Goal: Task Accomplishment & Management: Manage account settings

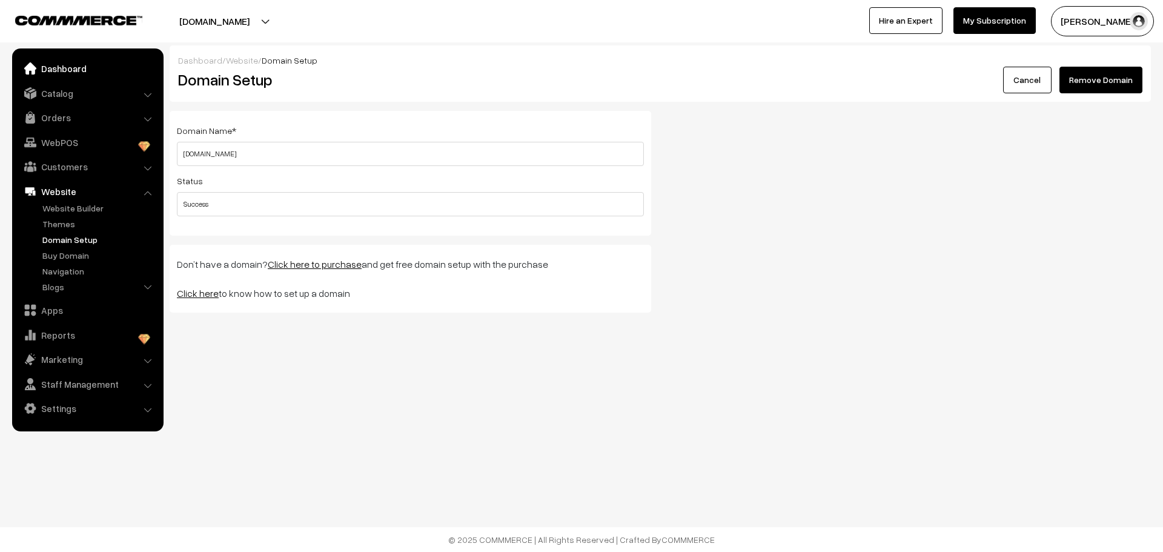
click at [85, 70] on link "Dashboard" at bounding box center [87, 69] width 144 height 22
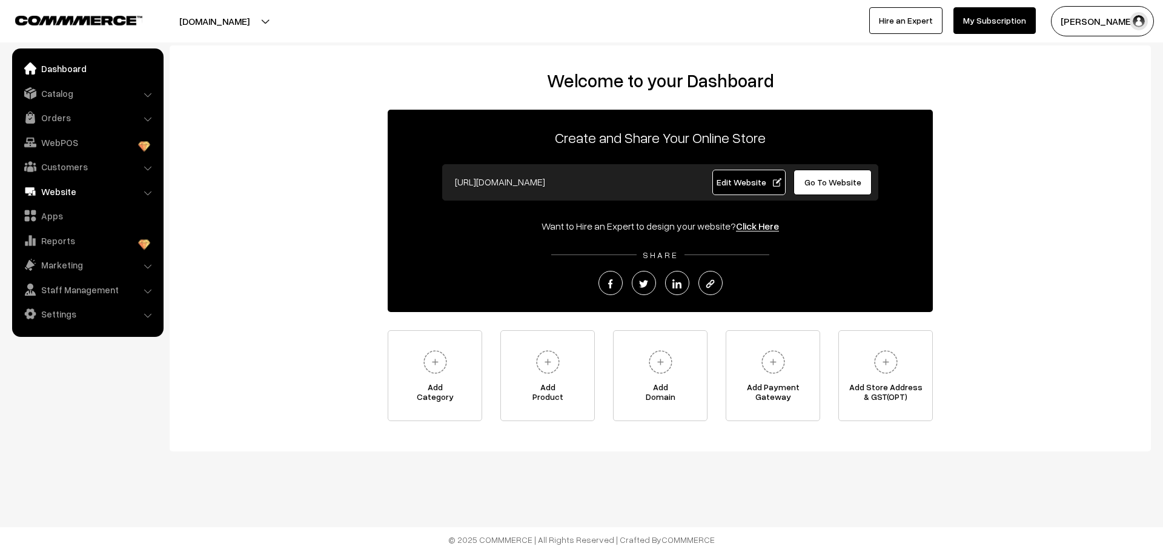
click at [63, 191] on link "Website" at bounding box center [87, 192] width 144 height 22
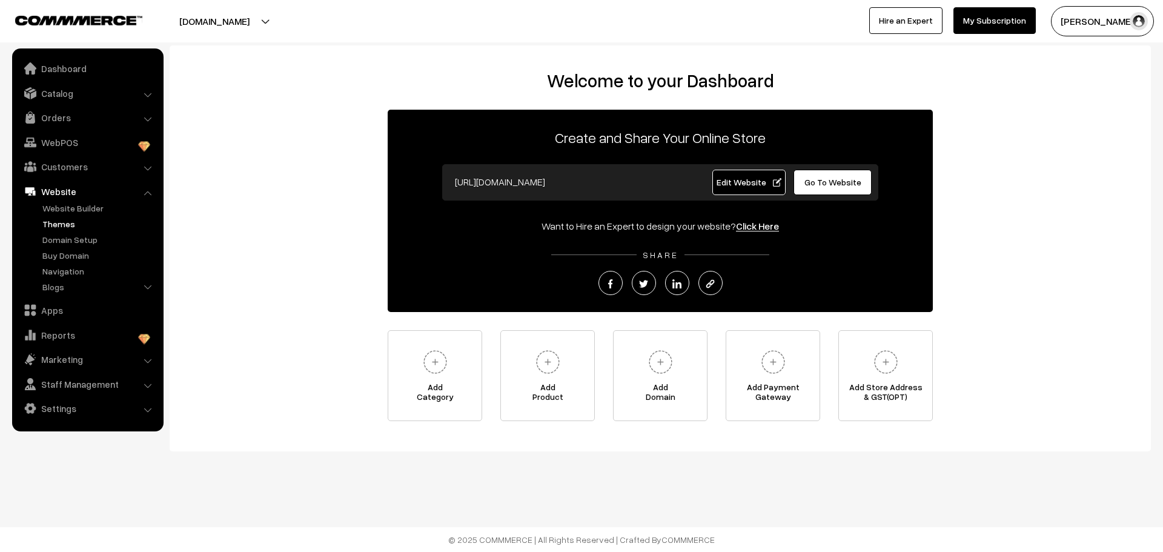
click at [63, 222] on link "Themes" at bounding box center [99, 224] width 120 height 13
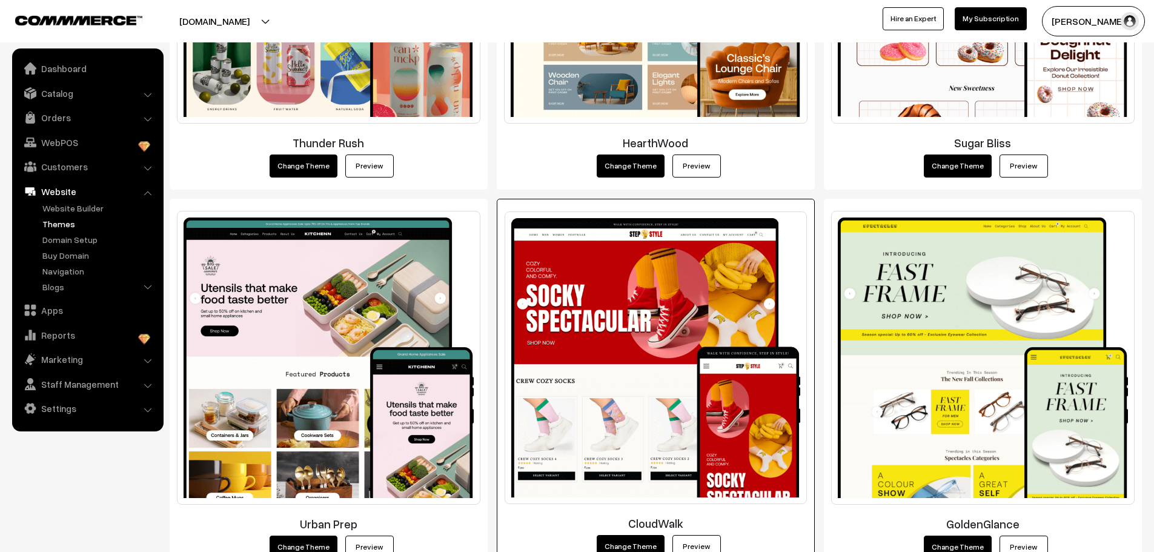
scroll to position [649, 0]
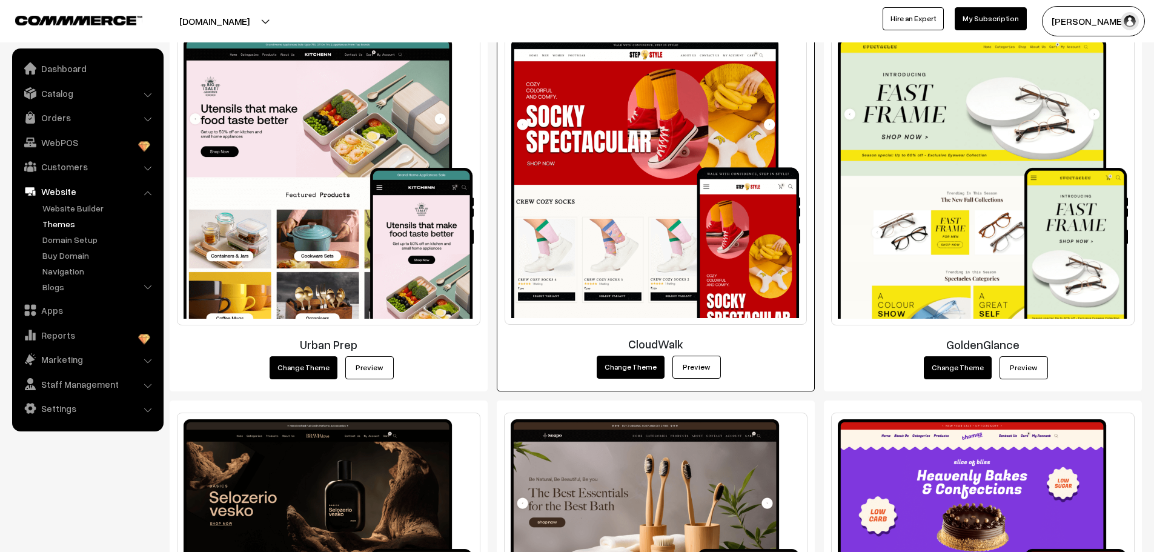
click at [676, 370] on link "Preview" at bounding box center [697, 367] width 48 height 23
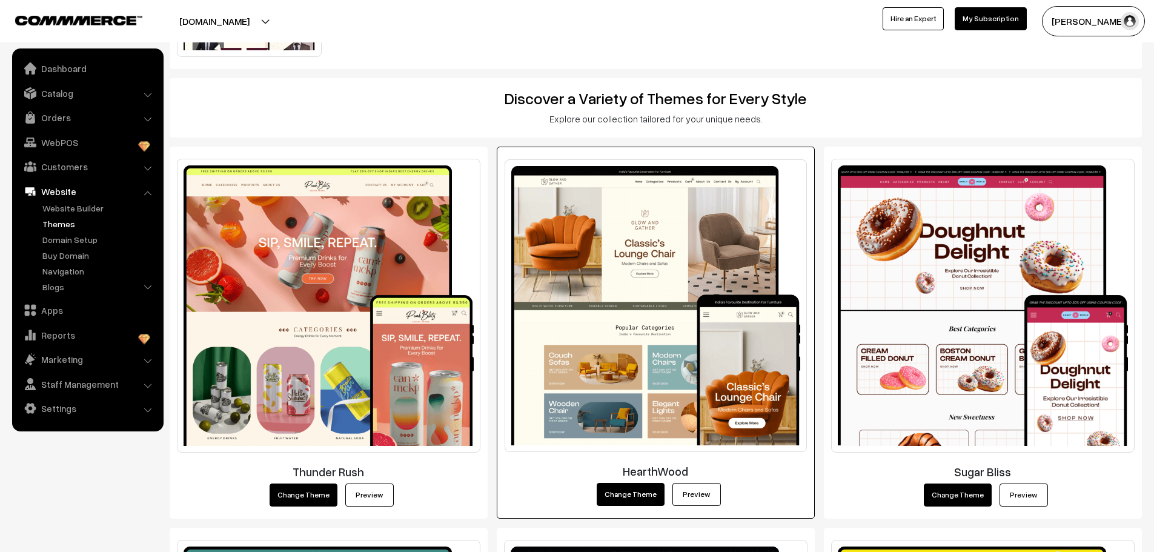
scroll to position [142, 0]
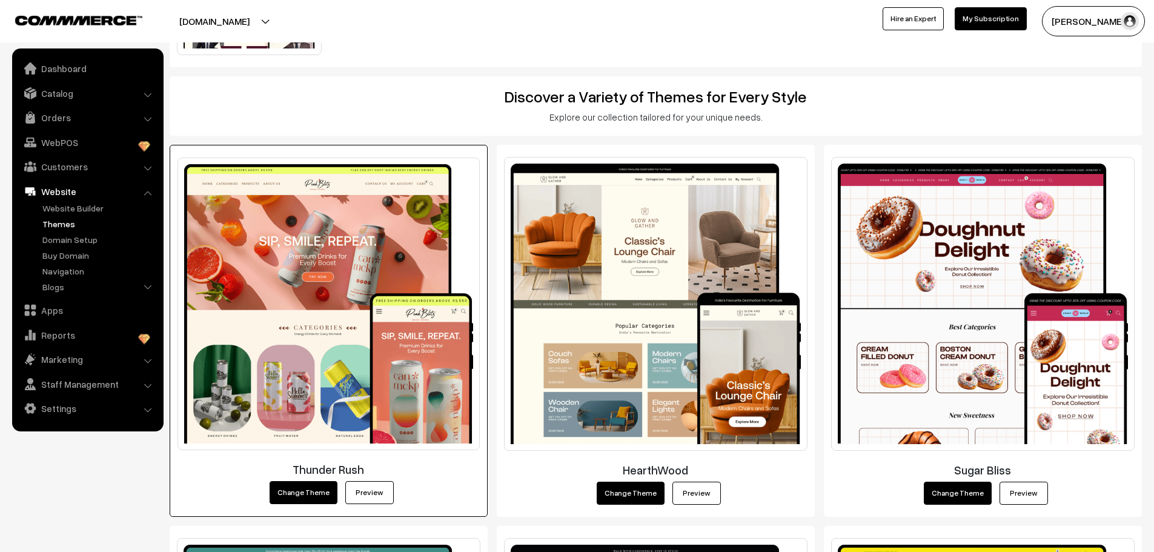
click at [367, 274] on img at bounding box center [329, 304] width 302 height 293
click at [365, 493] on link "Preview" at bounding box center [369, 492] width 48 height 23
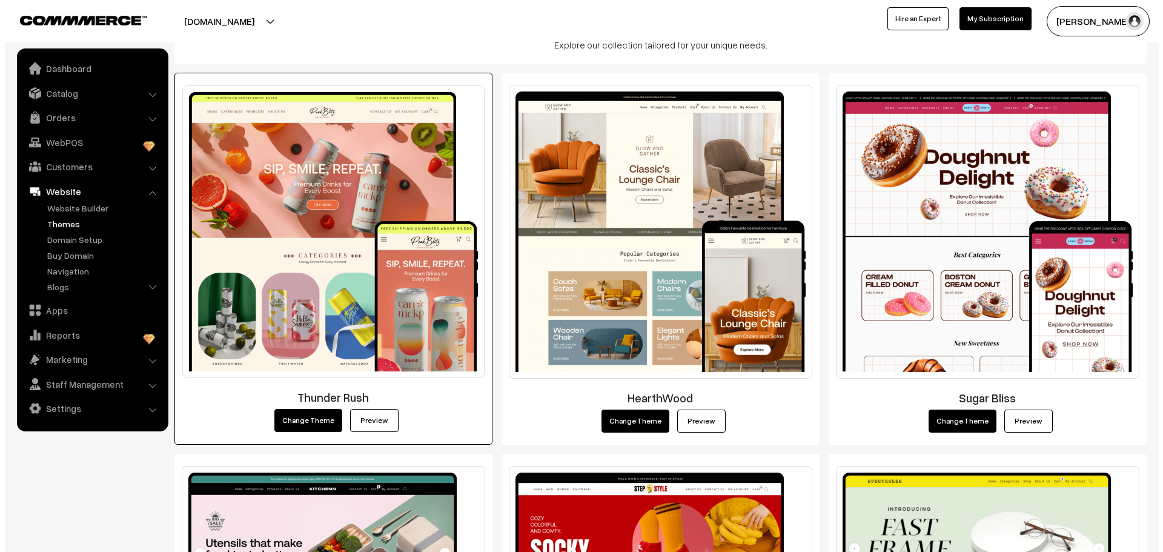
scroll to position [218, 0]
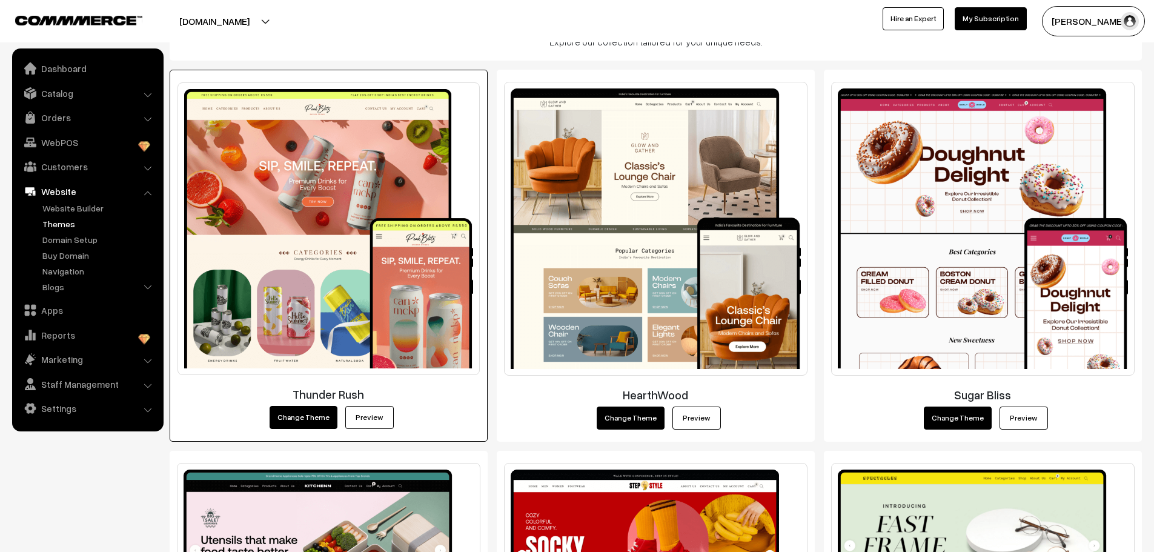
click at [305, 416] on button "Change Theme" at bounding box center [304, 417] width 68 height 23
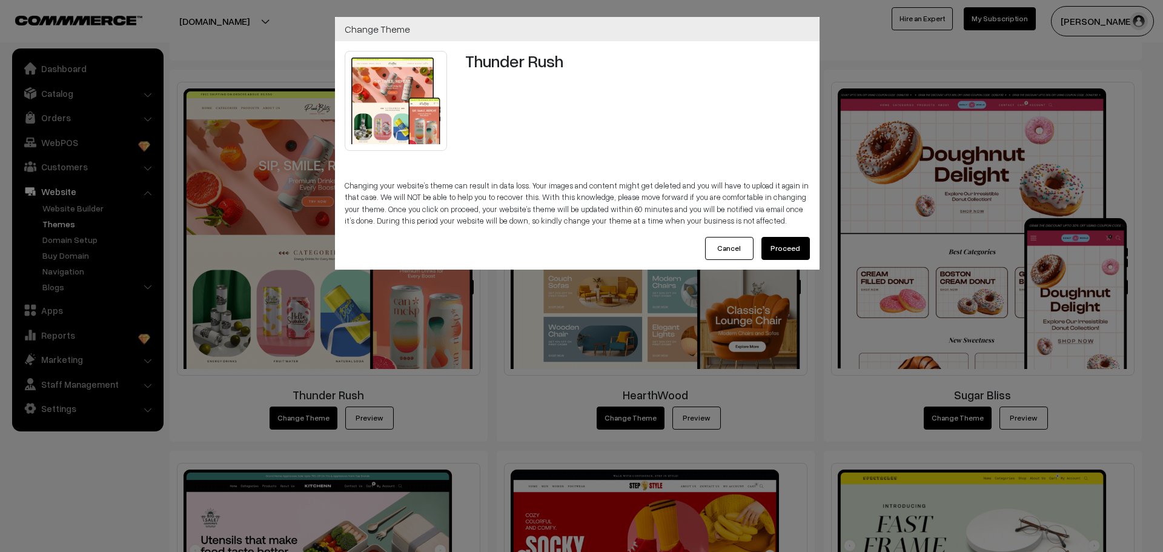
click at [780, 247] on button "Proceed" at bounding box center [786, 248] width 48 height 23
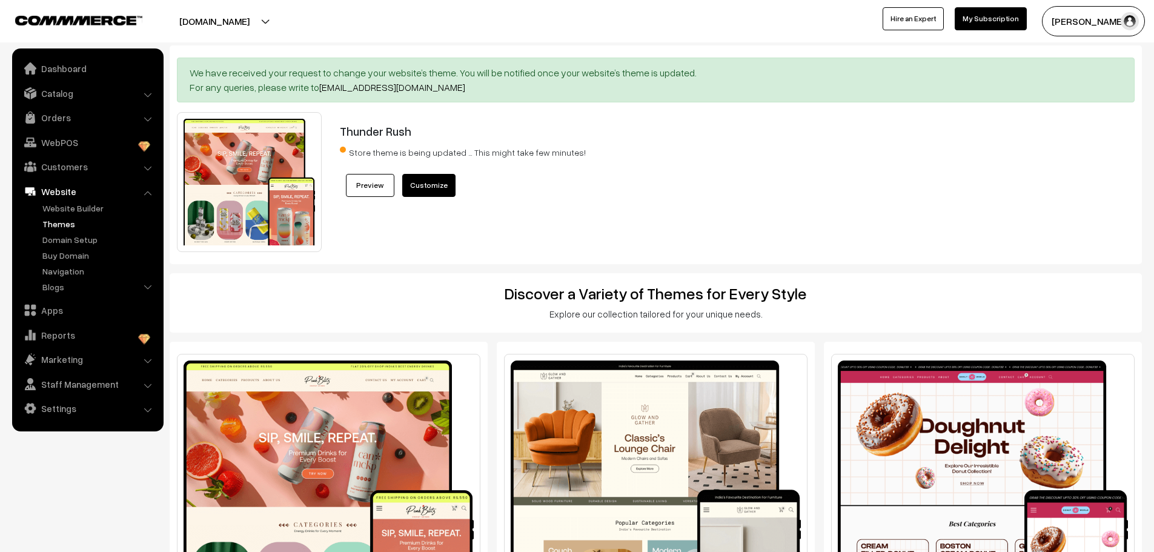
click at [427, 186] on link "Customize" at bounding box center [428, 185] width 53 height 23
